Goal: Complete application form

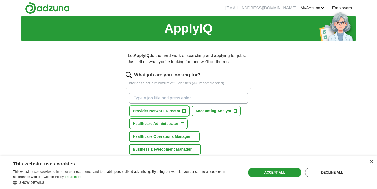
click at [165, 113] on span "Provider Network Director" at bounding box center [157, 111] width 48 height 6
click at [239, 136] on div "Provider Network Director ✓ × Accounting Analyst + Healthcare Administrator + H…" at bounding box center [188, 156] width 121 height 131
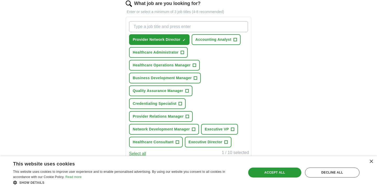
scroll to position [73, 0]
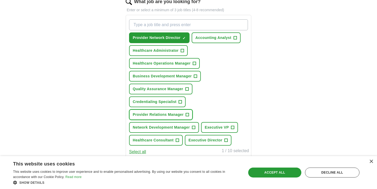
click at [184, 112] on button "Provider Relations Manager +" at bounding box center [161, 114] width 64 height 11
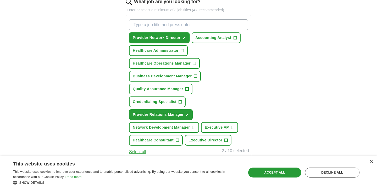
click at [181, 37] on button "Provider Network Director ✓ ×" at bounding box center [159, 37] width 61 height 11
click at [232, 64] on div "Provider Network Director + Accounting Analyst + Healthcare Administrator + Hea…" at bounding box center [188, 82] width 121 height 131
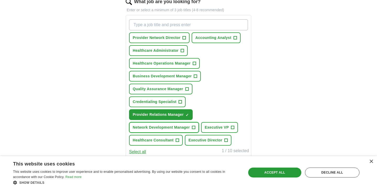
click at [147, 124] on button "Network Development Manager +" at bounding box center [164, 127] width 70 height 11
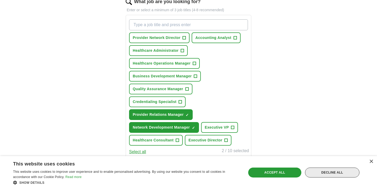
click at [326, 177] on div "Decline all" at bounding box center [332, 173] width 54 height 10
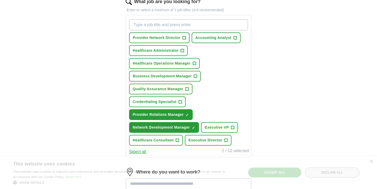
click at [326, 175] on div "ApplyIQ Let ApplyIQ do the hard work of searching and applying for jobs. Just t…" at bounding box center [188, 107] width 335 height 328
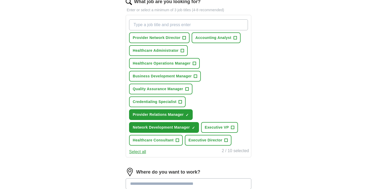
click at [306, 158] on div "ApplyIQ Let ApplyIQ do the hard work of searching and applying for jobs. Just t…" at bounding box center [188, 107] width 335 height 328
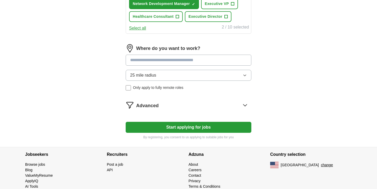
scroll to position [199, 0]
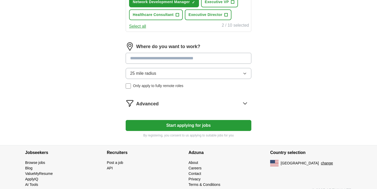
click at [179, 58] on input at bounding box center [189, 58] width 126 height 11
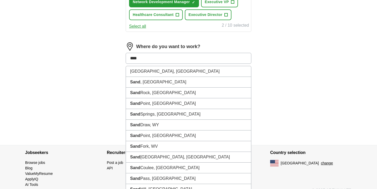
type input "***"
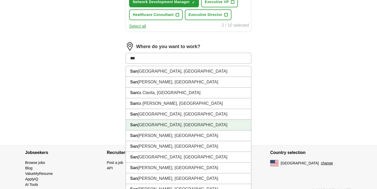
click at [149, 125] on li "[GEOGRAPHIC_DATA], [GEOGRAPHIC_DATA]" at bounding box center [188, 125] width 125 height 11
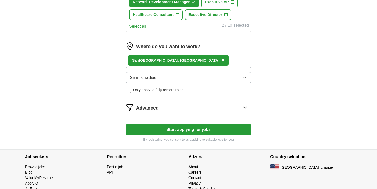
click at [150, 80] on span "25 mile radius" at bounding box center [143, 78] width 26 height 6
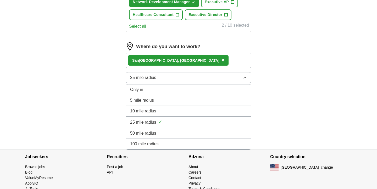
click at [143, 147] on span "100 mile radius" at bounding box center [144, 144] width 29 height 6
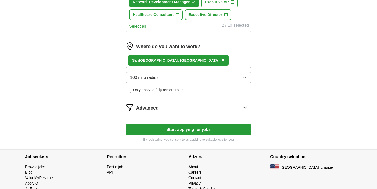
click at [186, 133] on button "Start applying for jobs" at bounding box center [189, 129] width 126 height 11
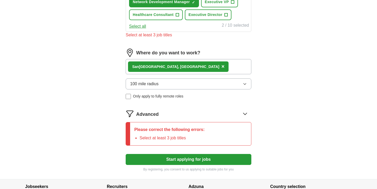
click at [217, 37] on div "Select at least 3 job titles" at bounding box center [189, 35] width 126 height 6
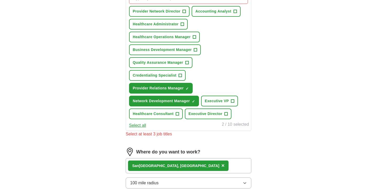
scroll to position [94, 0]
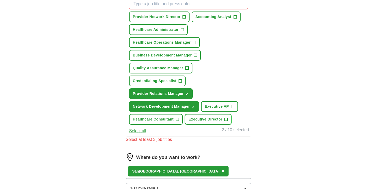
click at [223, 117] on button "Executive Director +" at bounding box center [208, 119] width 47 height 11
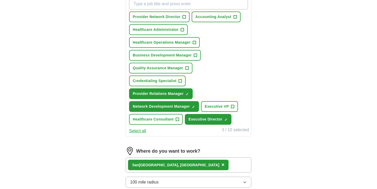
click at [286, 95] on div "ApplyIQ Let ApplyIQ do the hard work of searching and applying for jobs. Just t…" at bounding box center [188, 88] width 335 height 333
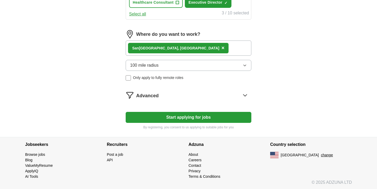
scroll to position [212, 0]
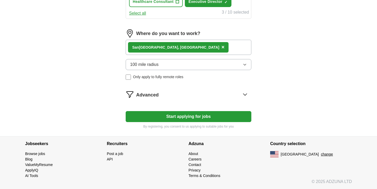
click at [214, 112] on button "Start applying for jobs" at bounding box center [189, 116] width 126 height 11
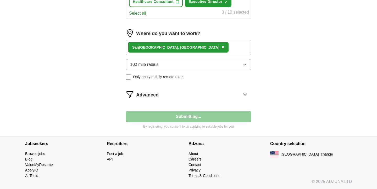
select select "**"
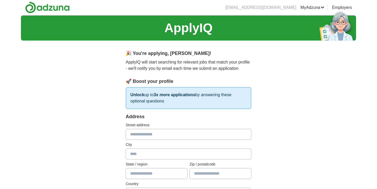
scroll to position [0, 0]
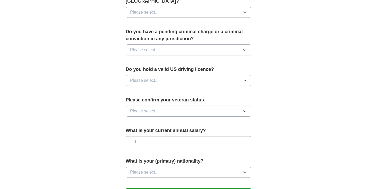
scroll to position [293, 0]
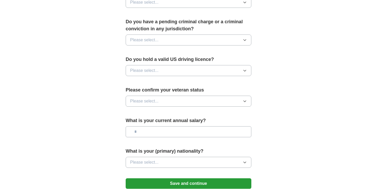
click at [226, 35] on button "Please select..." at bounding box center [189, 40] width 126 height 11
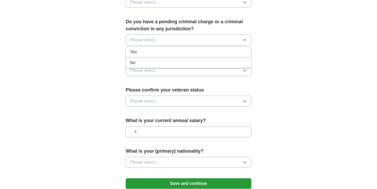
click at [214, 60] on div "No" at bounding box center [188, 63] width 117 height 6
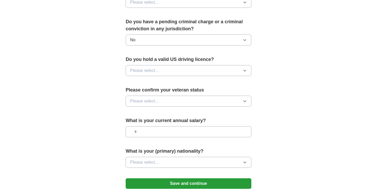
click at [214, 65] on button "Please select..." at bounding box center [189, 70] width 126 height 11
click at [206, 80] on div "Yes" at bounding box center [188, 83] width 117 height 6
click at [202, 96] on button "Please select..." at bounding box center [189, 101] width 126 height 11
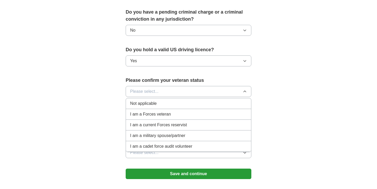
scroll to position [304, 0]
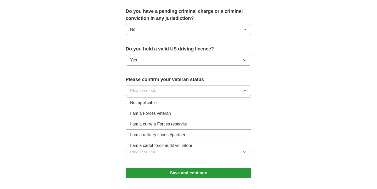
click at [141, 100] on span "Not applicable" at bounding box center [143, 103] width 26 height 6
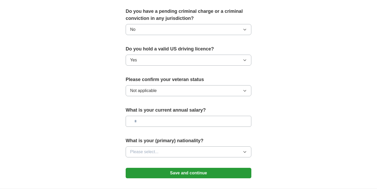
click at [149, 116] on input "text" at bounding box center [189, 121] width 126 height 11
type input "*******"
click at [155, 149] on span "Please select..." at bounding box center [144, 152] width 29 height 6
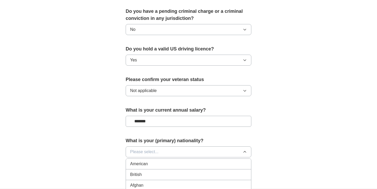
click at [152, 161] on div "American" at bounding box center [188, 164] width 117 height 6
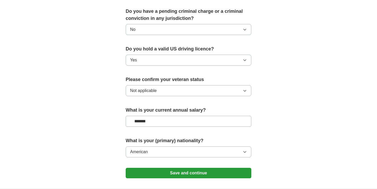
click at [188, 169] on button "Save and continue" at bounding box center [189, 173] width 126 height 10
